Goal: Task Accomplishment & Management: Use online tool/utility

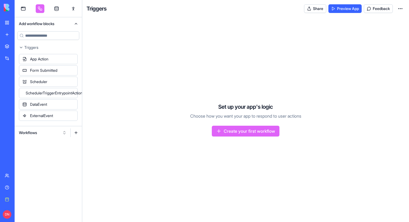
click at [30, 130] on button "Workflows" at bounding box center [42, 133] width 53 height 9
click at [31, 149] on div "Triggers" at bounding box center [42, 152] width 51 height 9
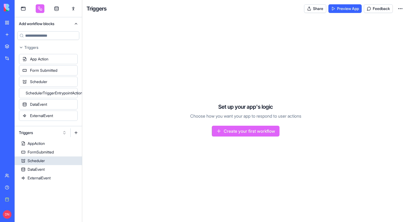
click at [43, 161] on div "Scheduler" at bounding box center [36, 160] width 17 height 5
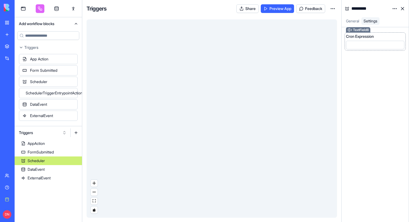
click at [356, 44] on div at bounding box center [369, 45] width 46 height 6
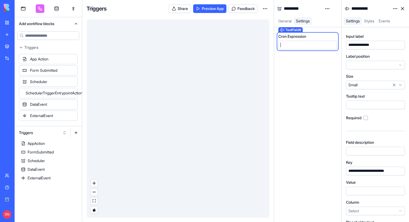
click at [309, 44] on div at bounding box center [302, 45] width 47 height 6
